Goal: Information Seeking & Learning: Learn about a topic

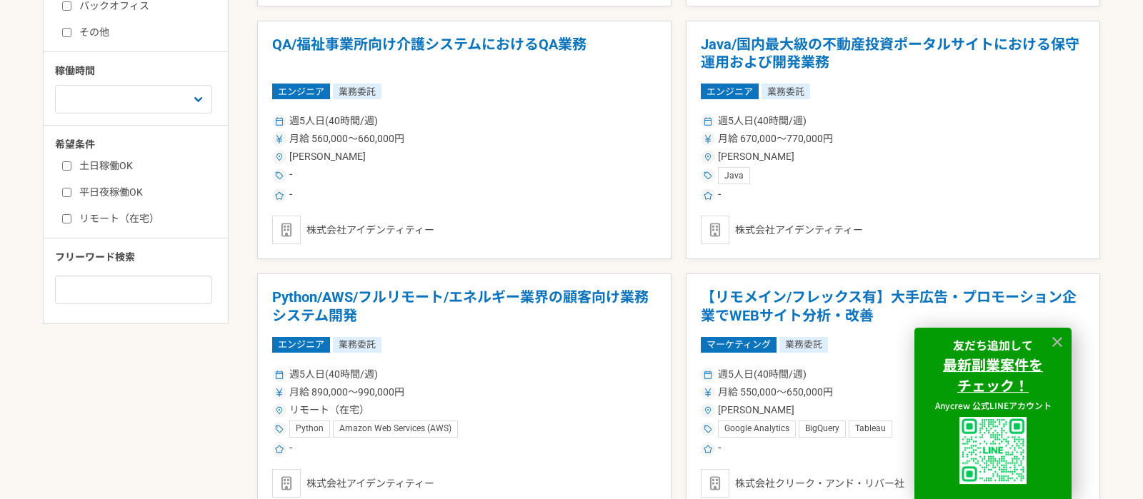
scroll to position [667, 0]
click at [136, 291] on input at bounding box center [133, 289] width 157 height 29
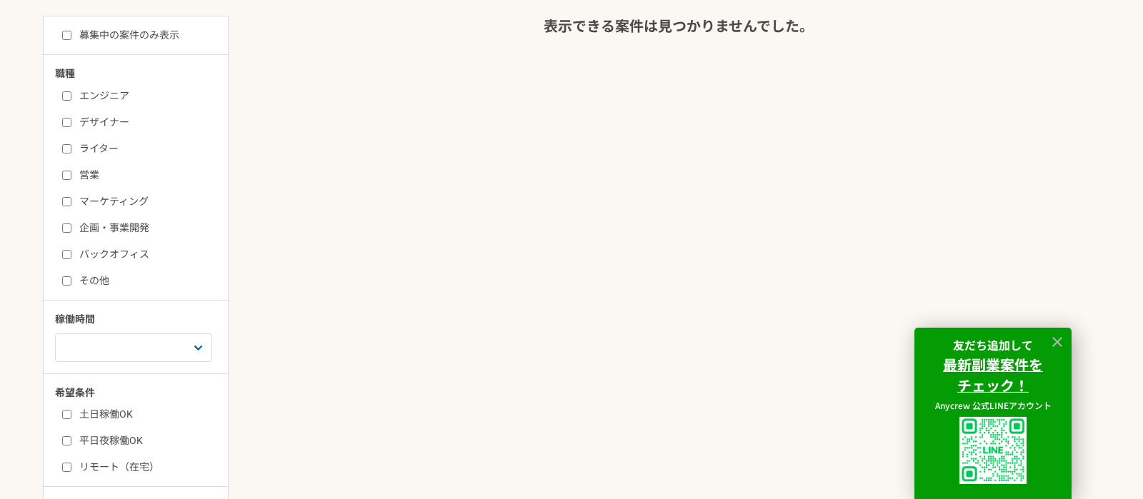
scroll to position [500, 0]
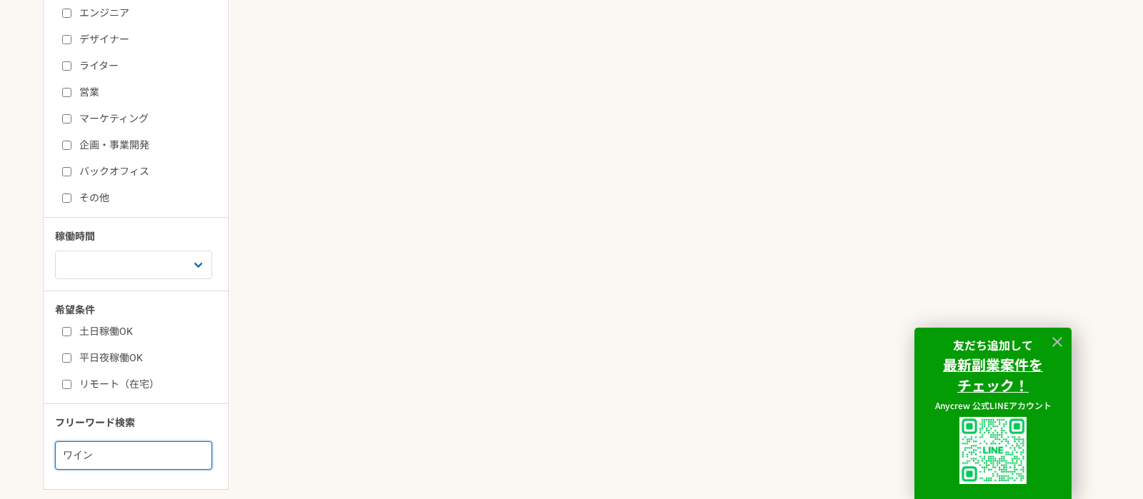
click at [109, 456] on input "ワイン" at bounding box center [133, 455] width 157 height 29
type input "ワ"
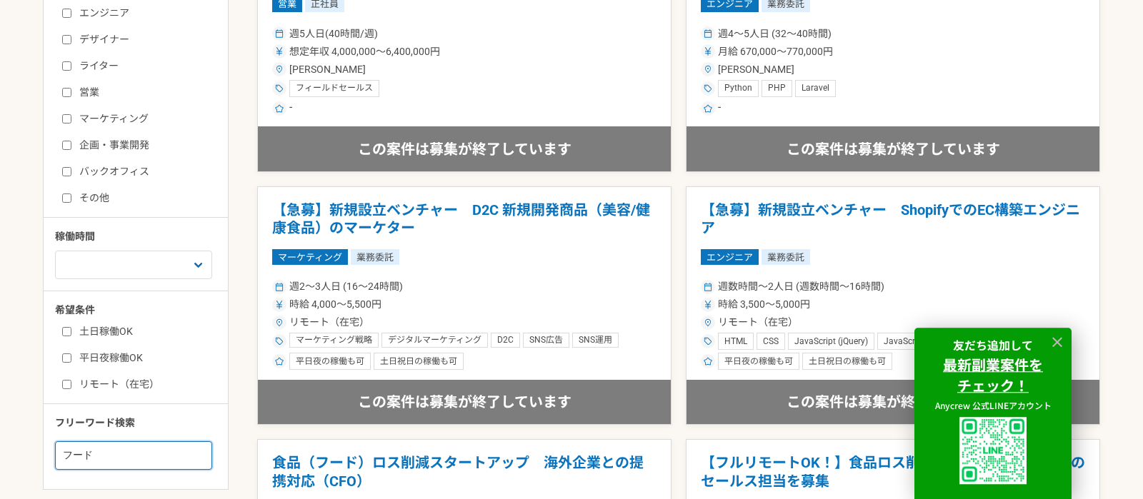
scroll to position [500, 0]
type input "フ"
type input "酒"
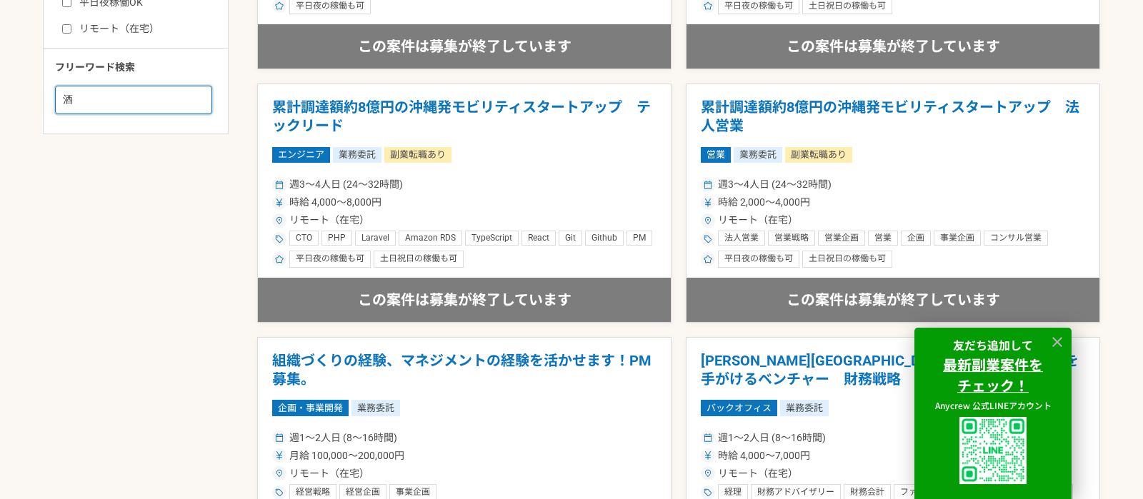
scroll to position [500, 0]
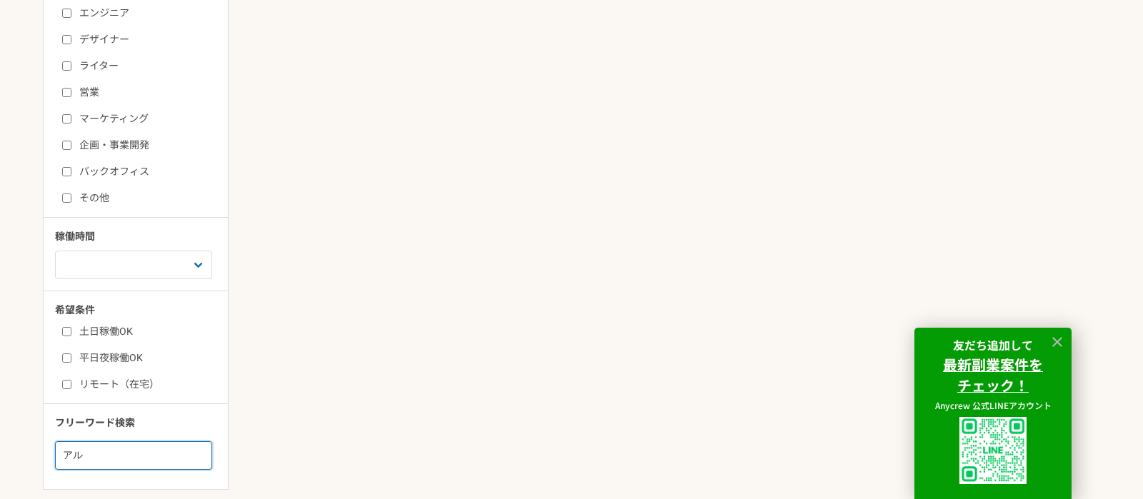
type input "ア"
type input "レストラン"
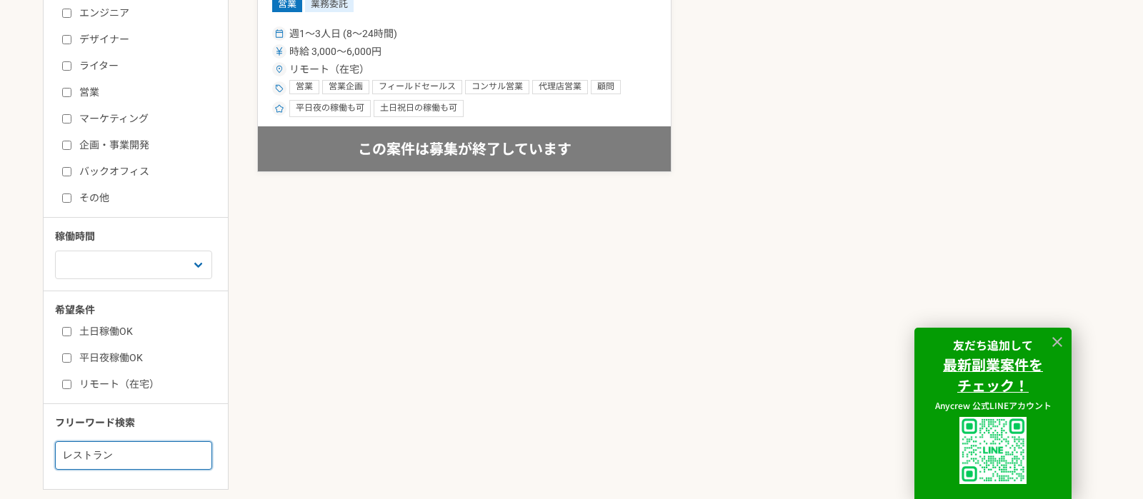
scroll to position [333, 0]
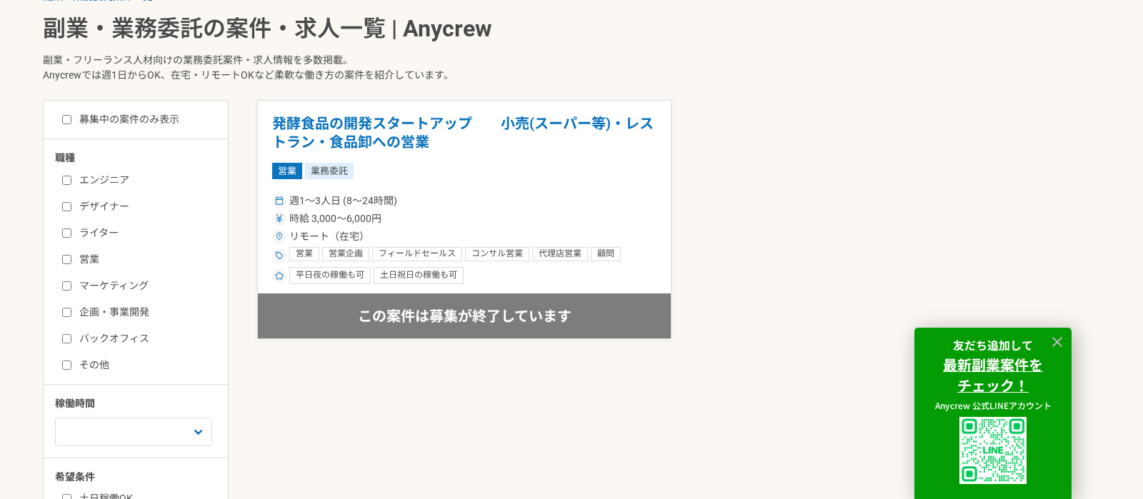
scroll to position [500, 0]
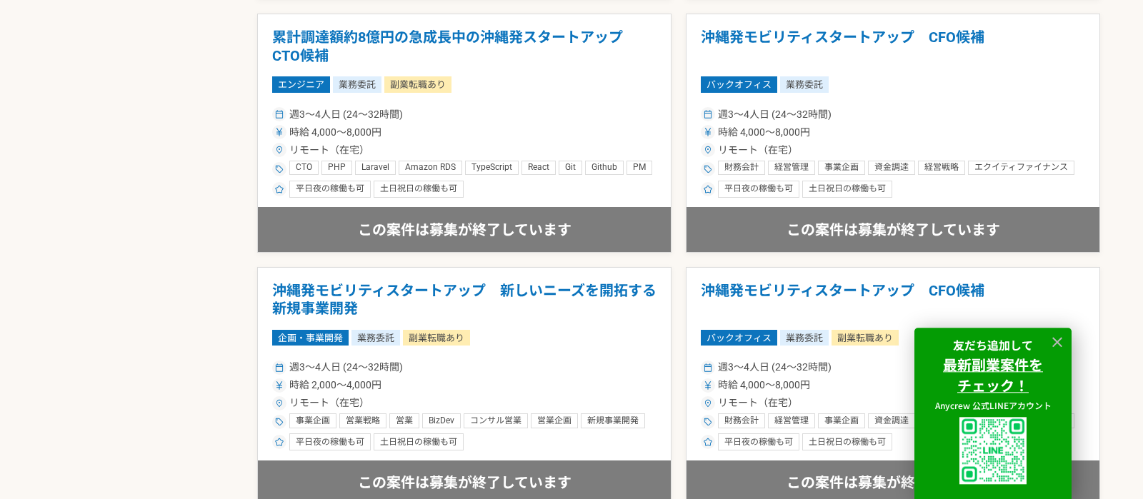
scroll to position [1167, 0]
